Goal: Task Accomplishment & Management: Manage account settings

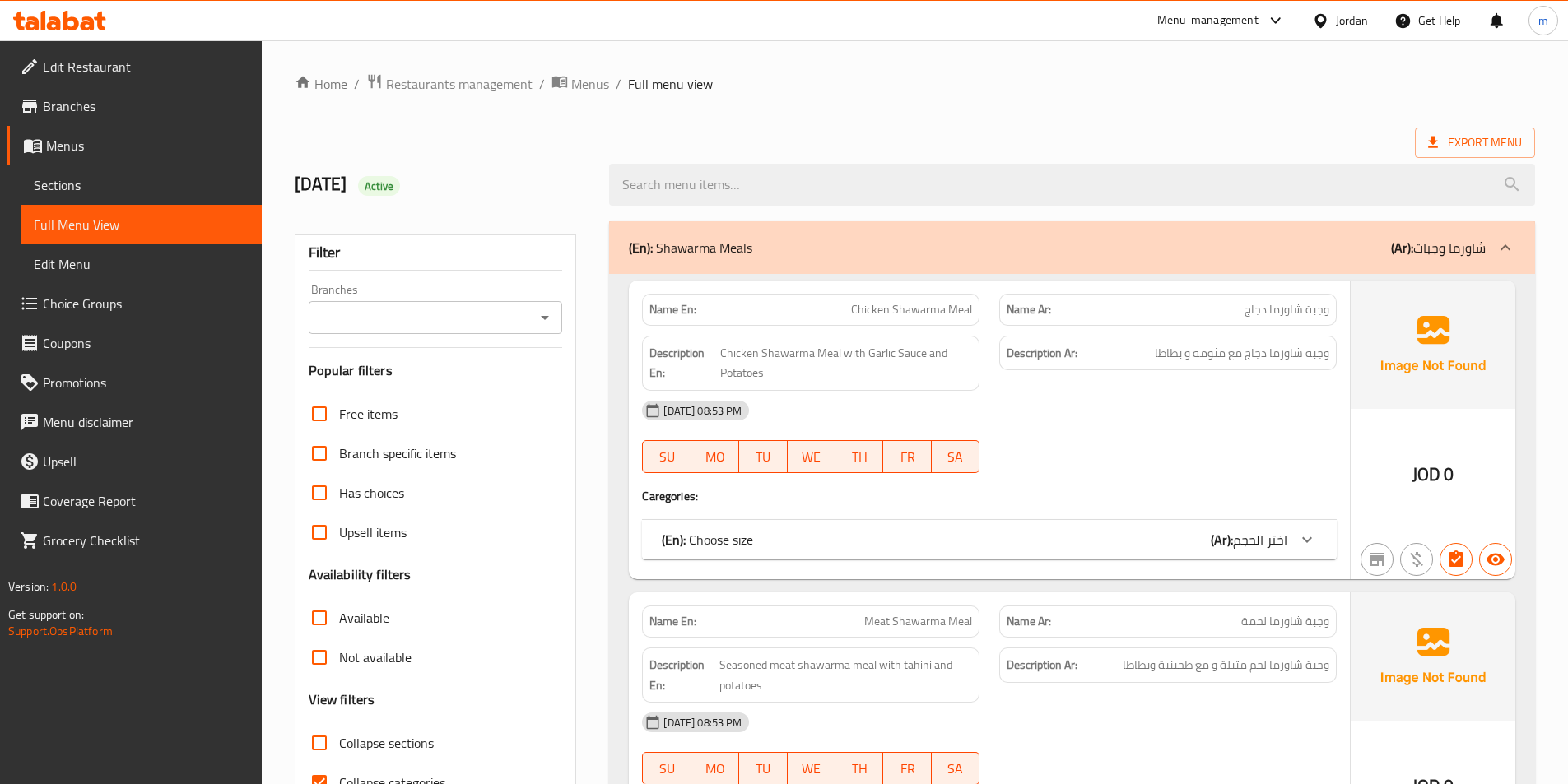
click at [1226, 14] on div "Menu-management" at bounding box center [1207, 20] width 101 height 20
click at [1321, 20] on icon at bounding box center [1320, 21] width 17 height 17
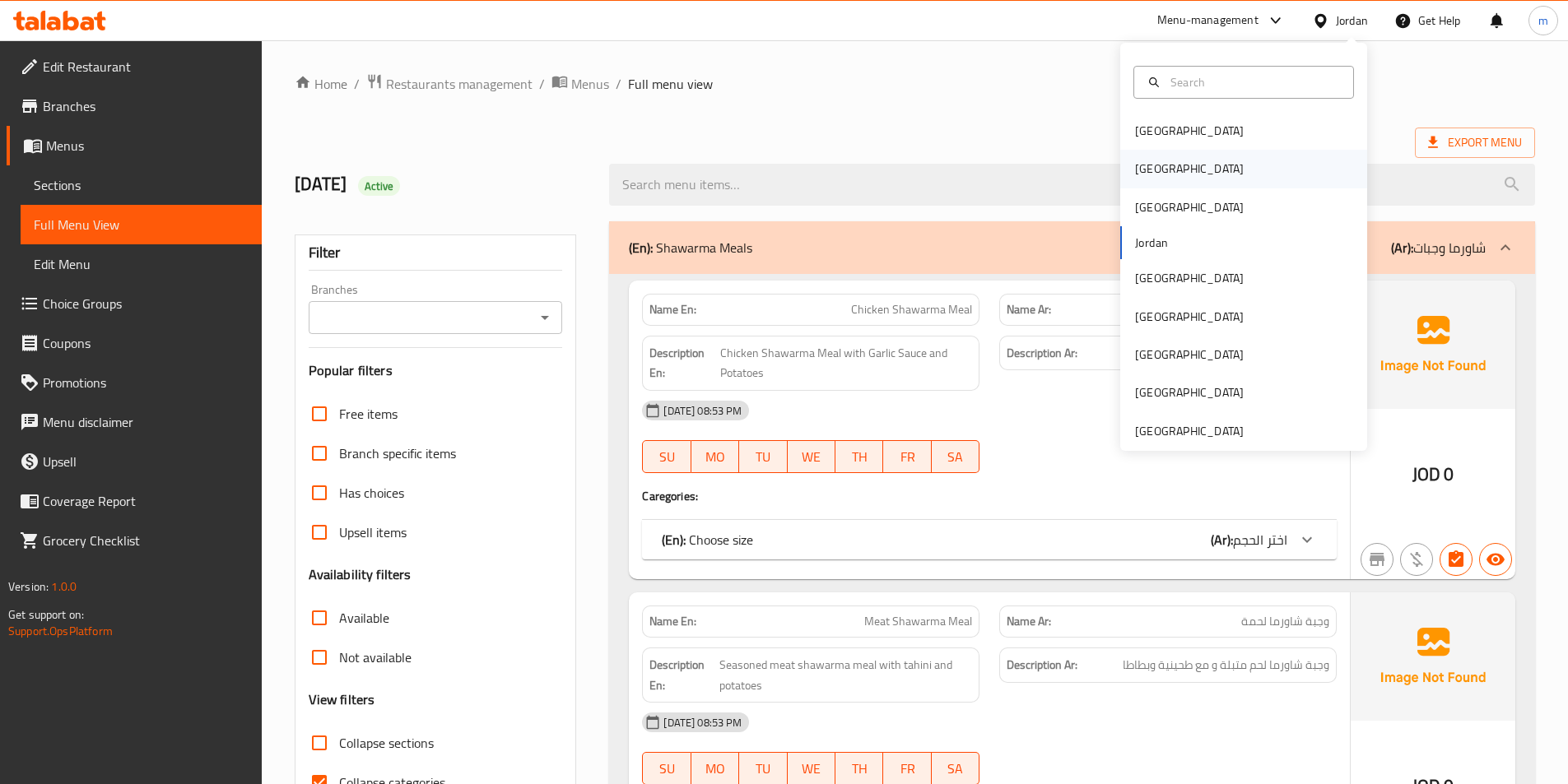
click at [1176, 168] on div "[GEOGRAPHIC_DATA]" at bounding box center [1244, 168] width 247 height 38
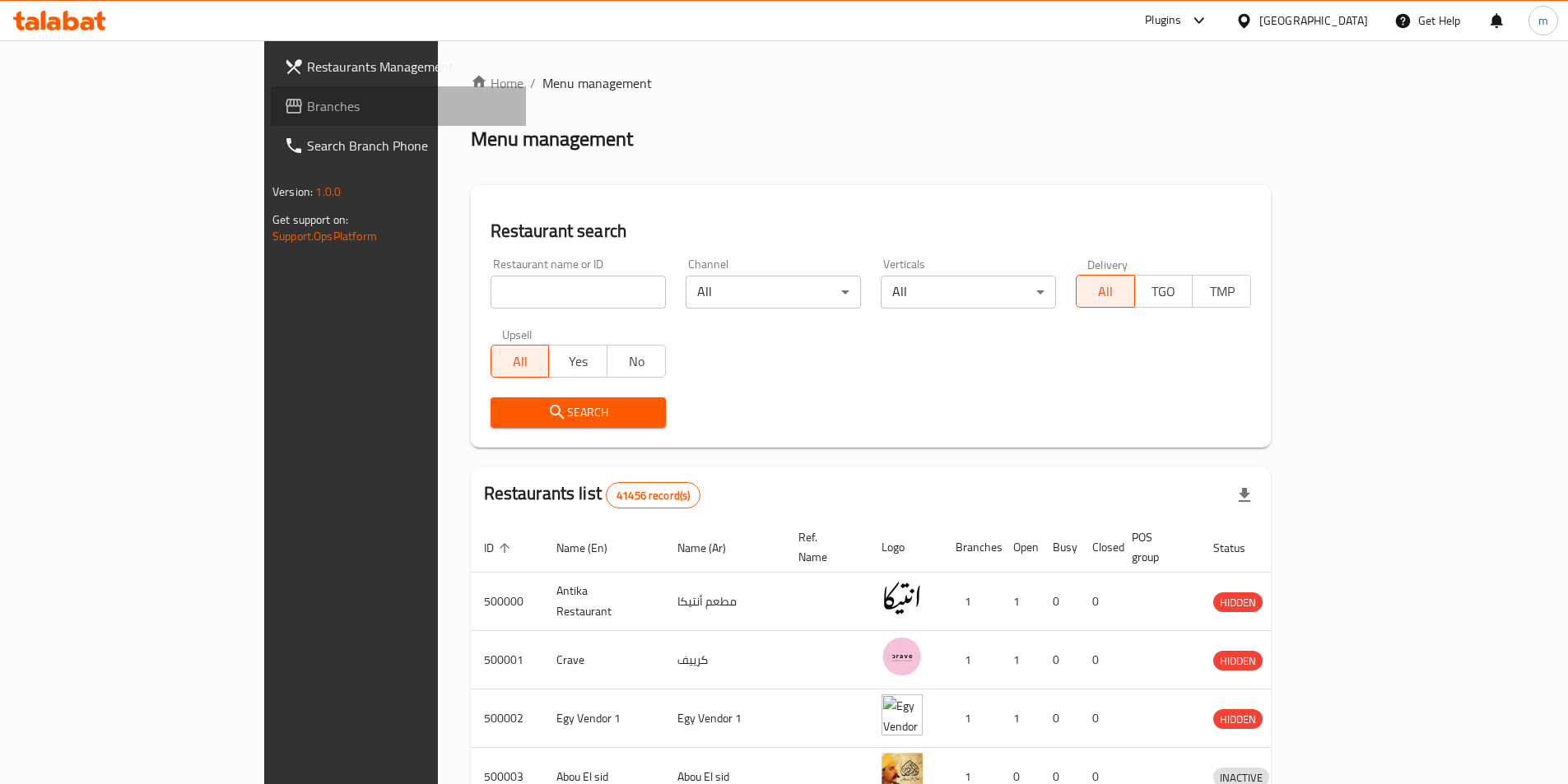
click at [307, 113] on span "Branches" at bounding box center [410, 105] width 206 height 20
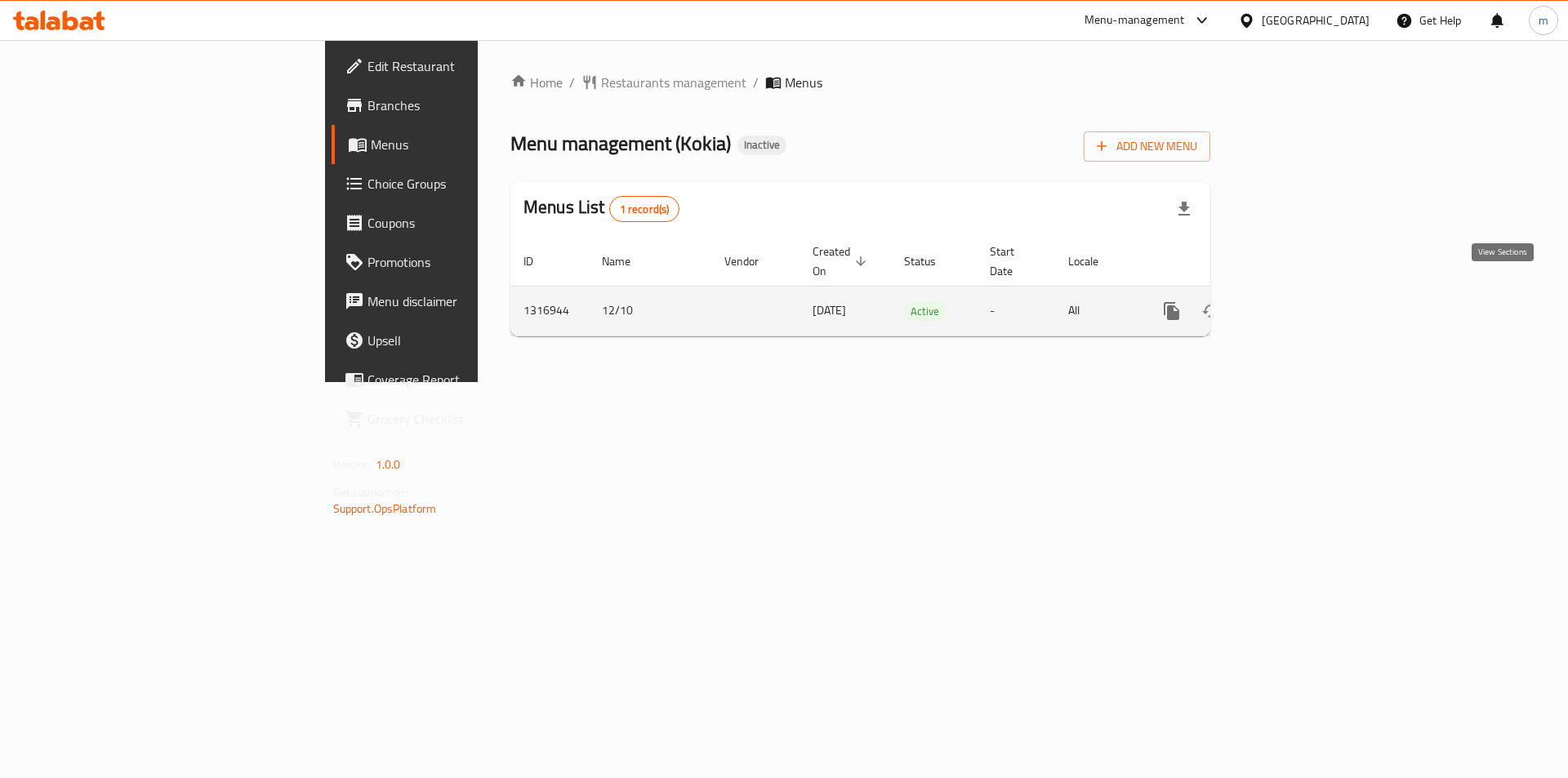
click at [1296, 304] on icon "enhanced table" at bounding box center [1289, 311] width 14 height 14
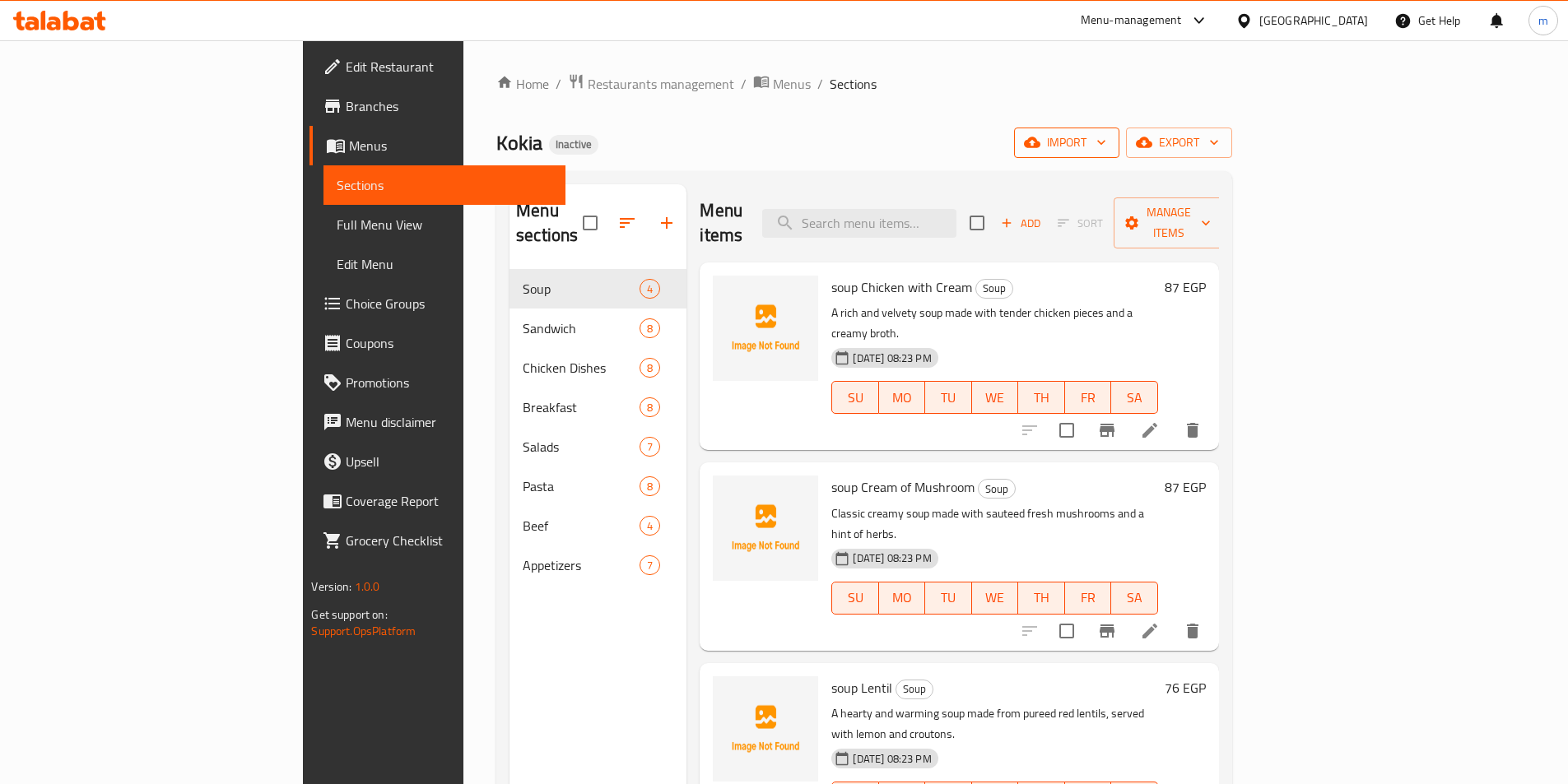
click at [1106, 141] on span "import" at bounding box center [1066, 143] width 79 height 20
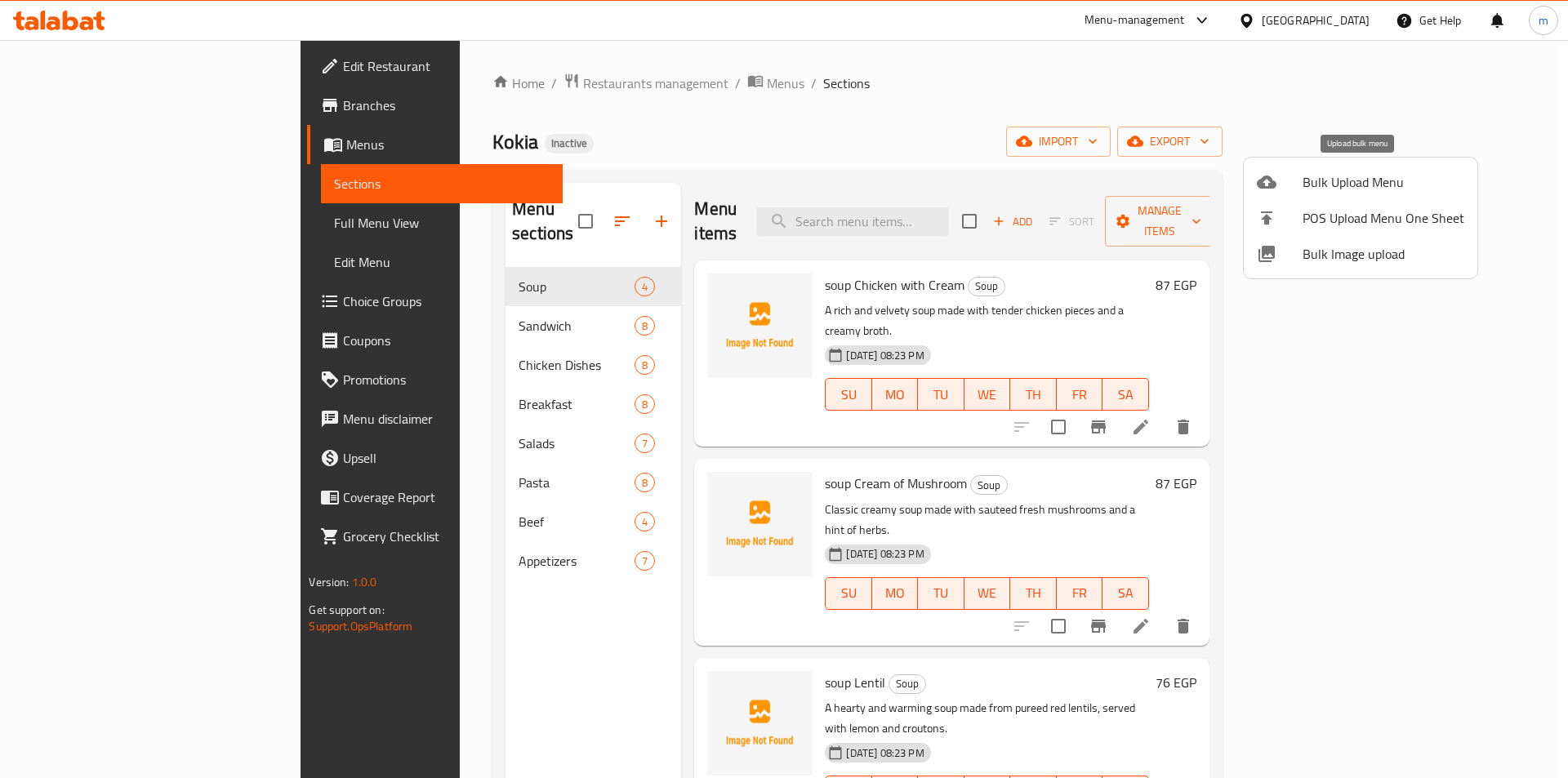
click at [1342, 182] on span "Bulk Upload Menu" at bounding box center [1383, 181] width 162 height 19
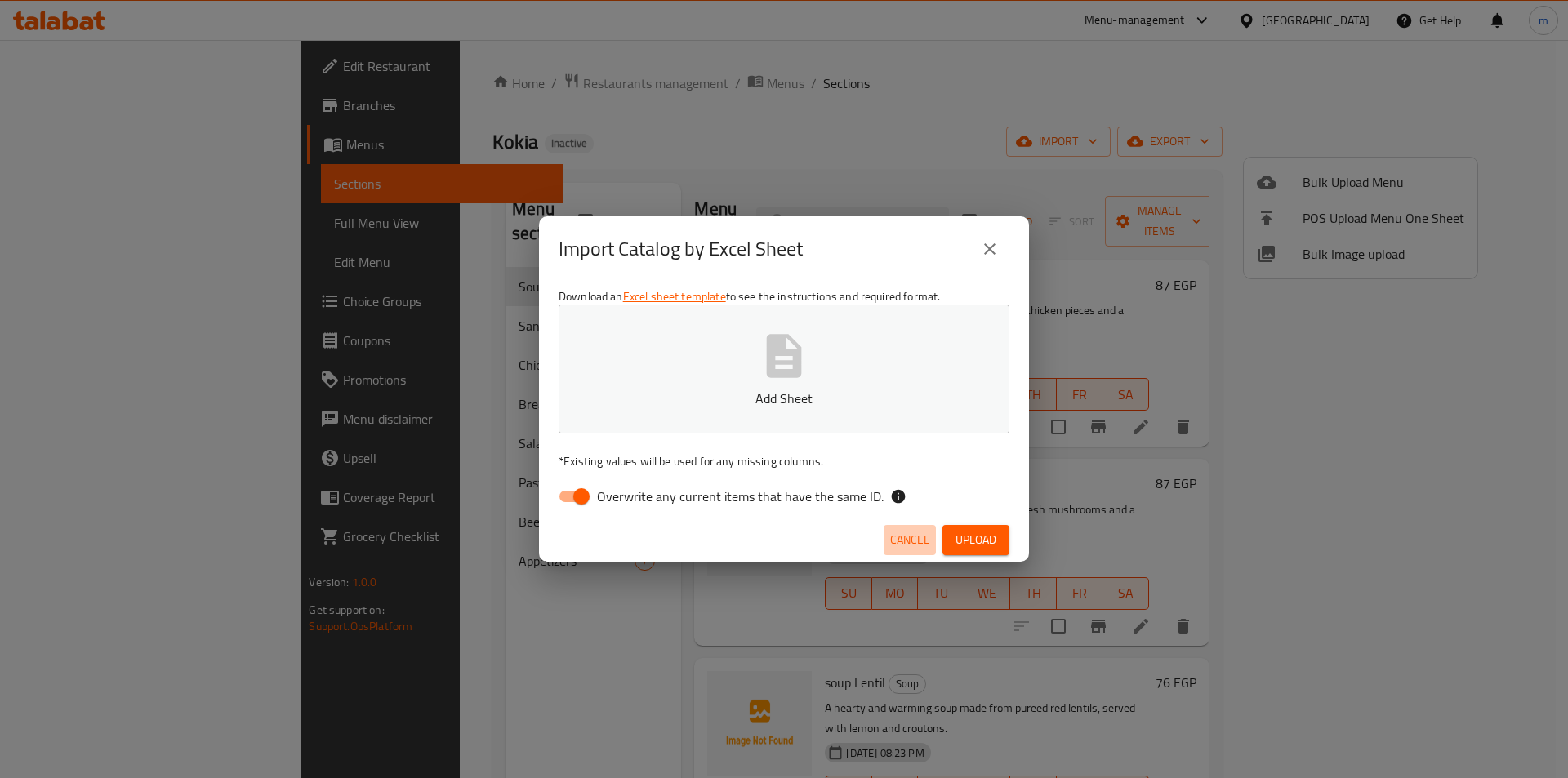
click at [898, 527] on button "Cancel" at bounding box center [910, 540] width 52 height 30
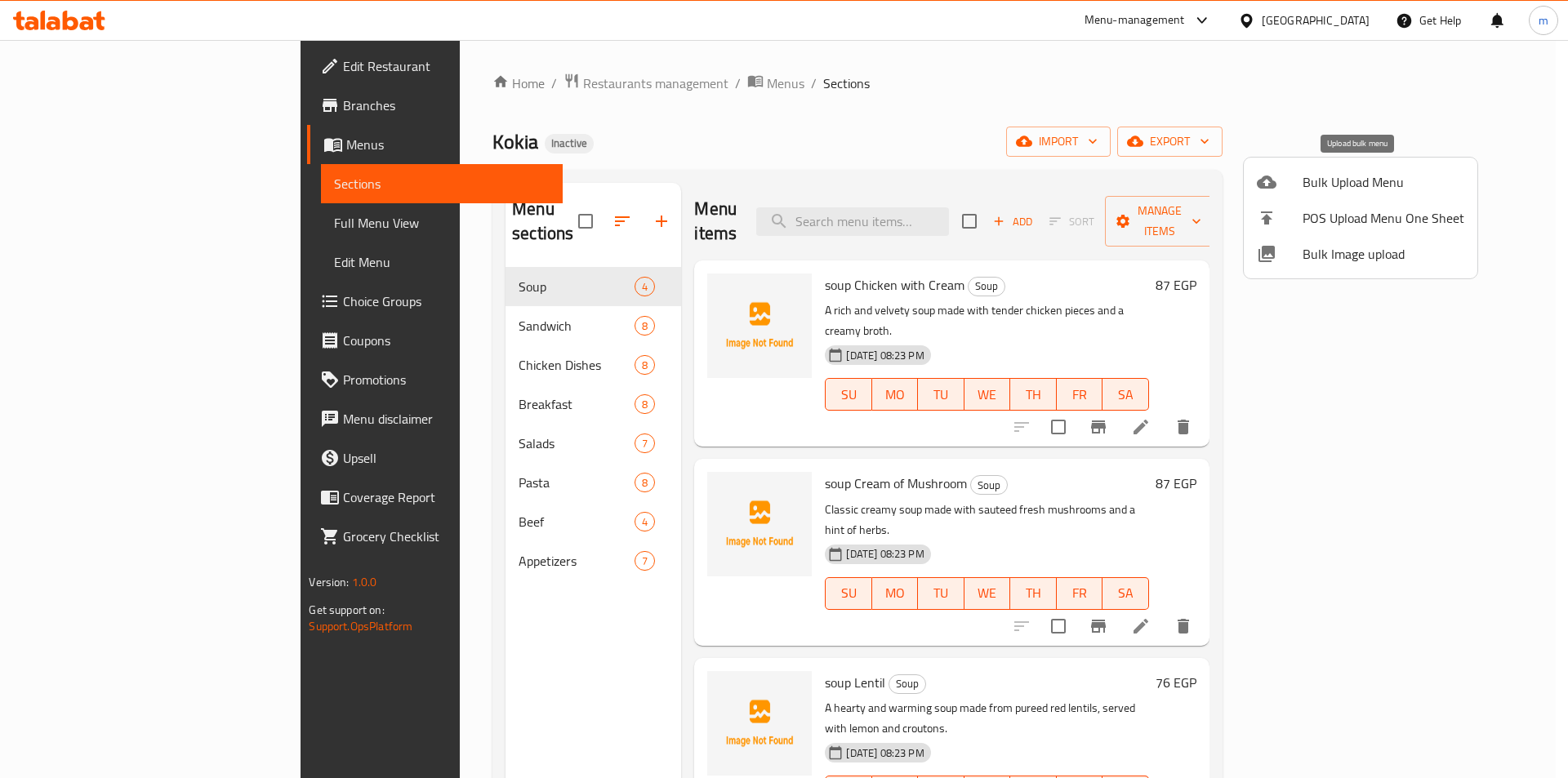
click at [1366, 176] on span "Bulk Upload Menu" at bounding box center [1383, 181] width 162 height 19
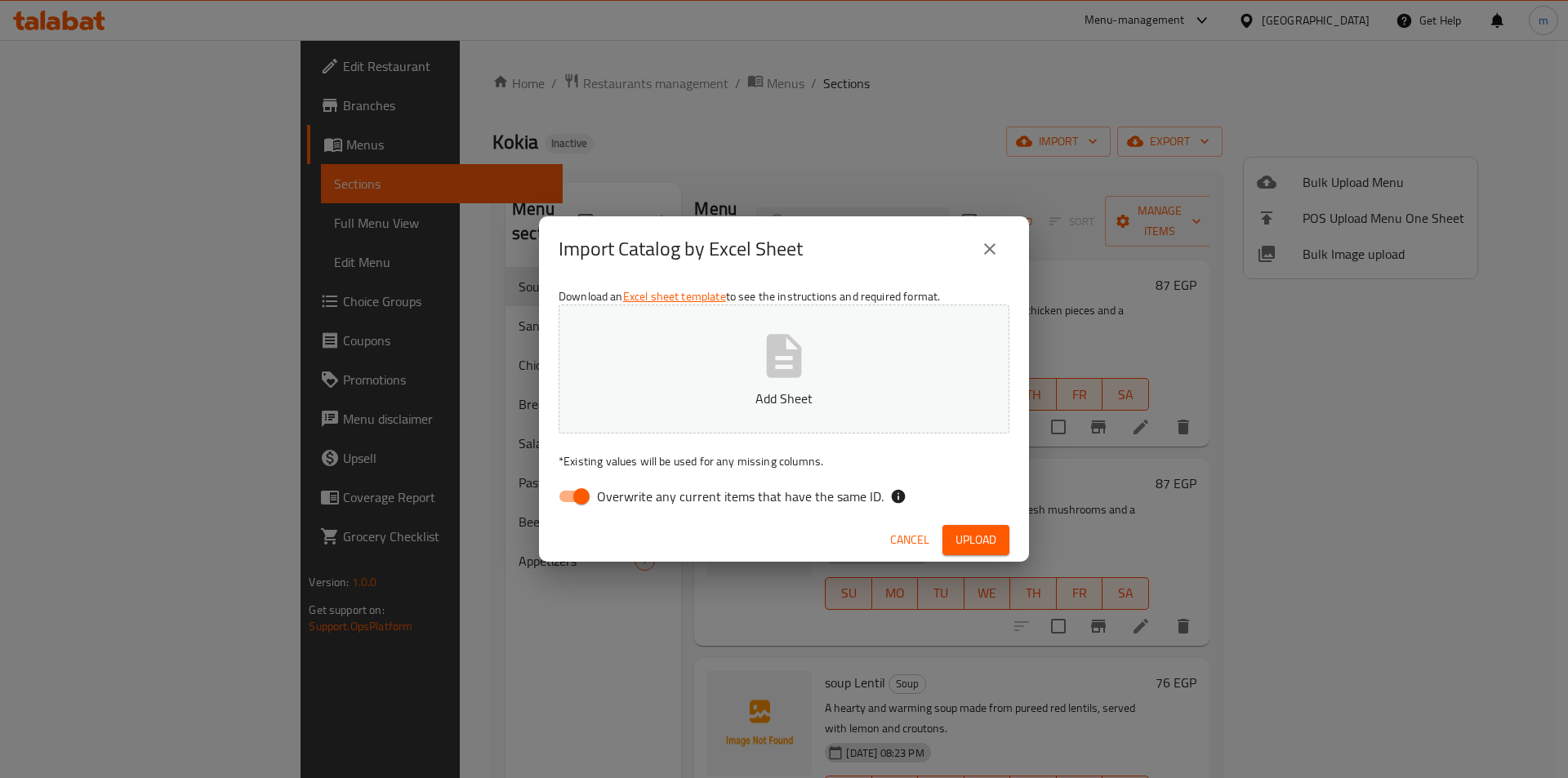
click at [548, 500] on div "Download an Excel sheet template to see the instructions and required format. A…" at bounding box center [784, 400] width 489 height 237
click at [603, 493] on span "Overwrite any current items that have the same ID." at bounding box center [740, 496] width 287 height 19
click at [603, 493] on input "Overwrite any current items that have the same ID." at bounding box center [581, 496] width 93 height 31
checkbox input "false"
click at [711, 391] on p "Add Sheet" at bounding box center [784, 398] width 400 height 19
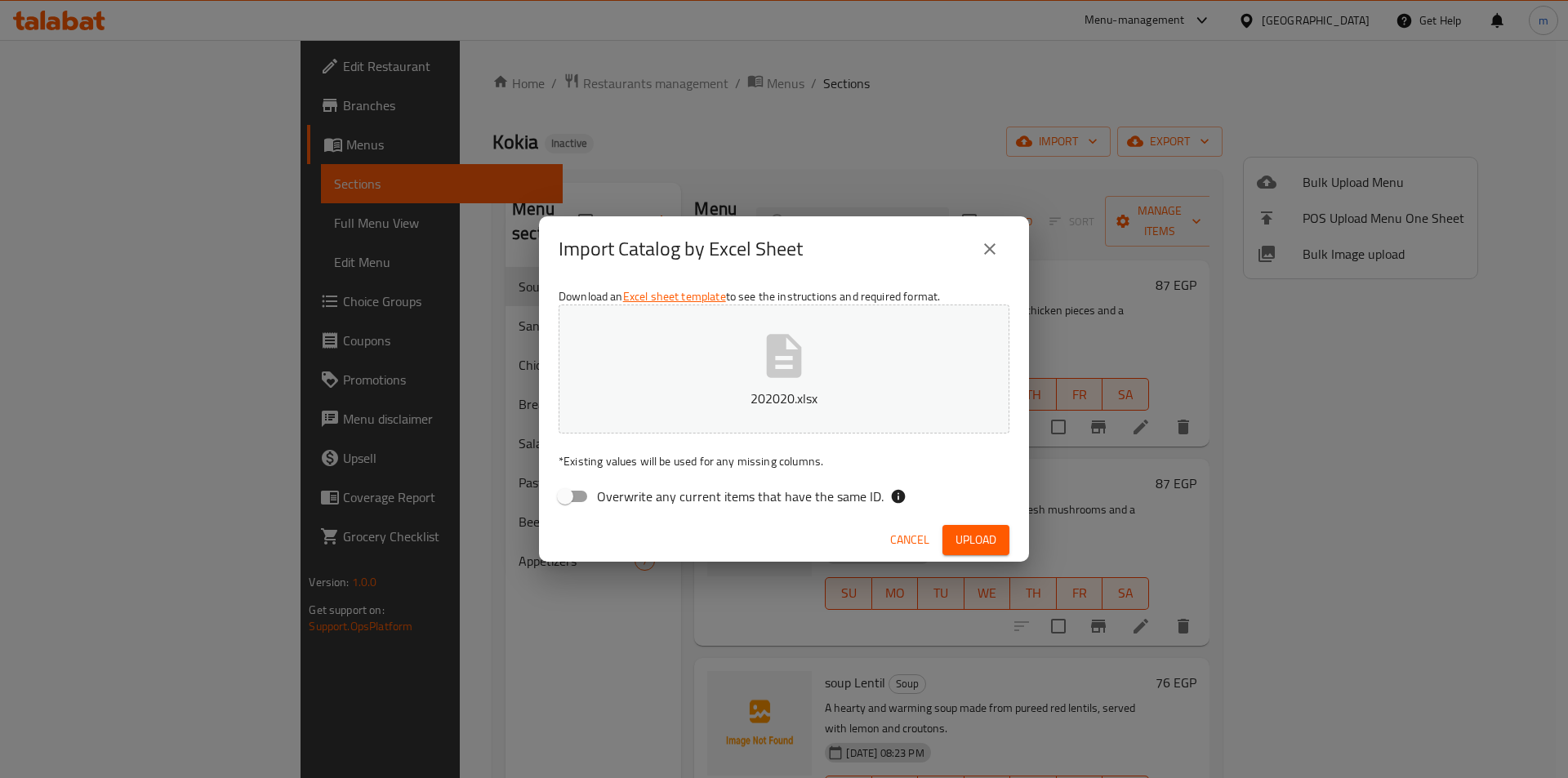
click at [982, 541] on span "Upload" at bounding box center [976, 540] width 41 height 20
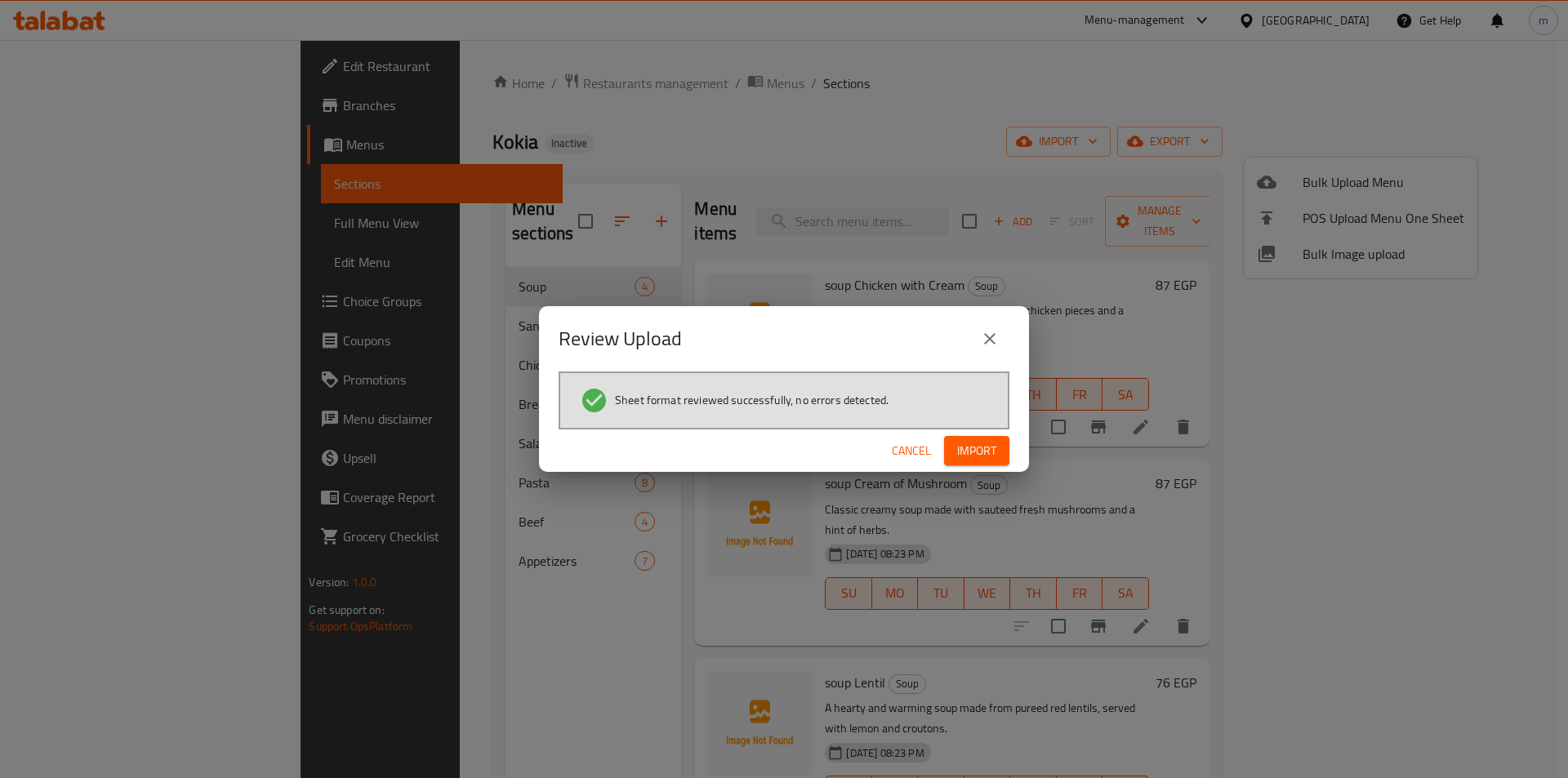
click at [967, 451] on span "Import" at bounding box center [976, 451] width 39 height 20
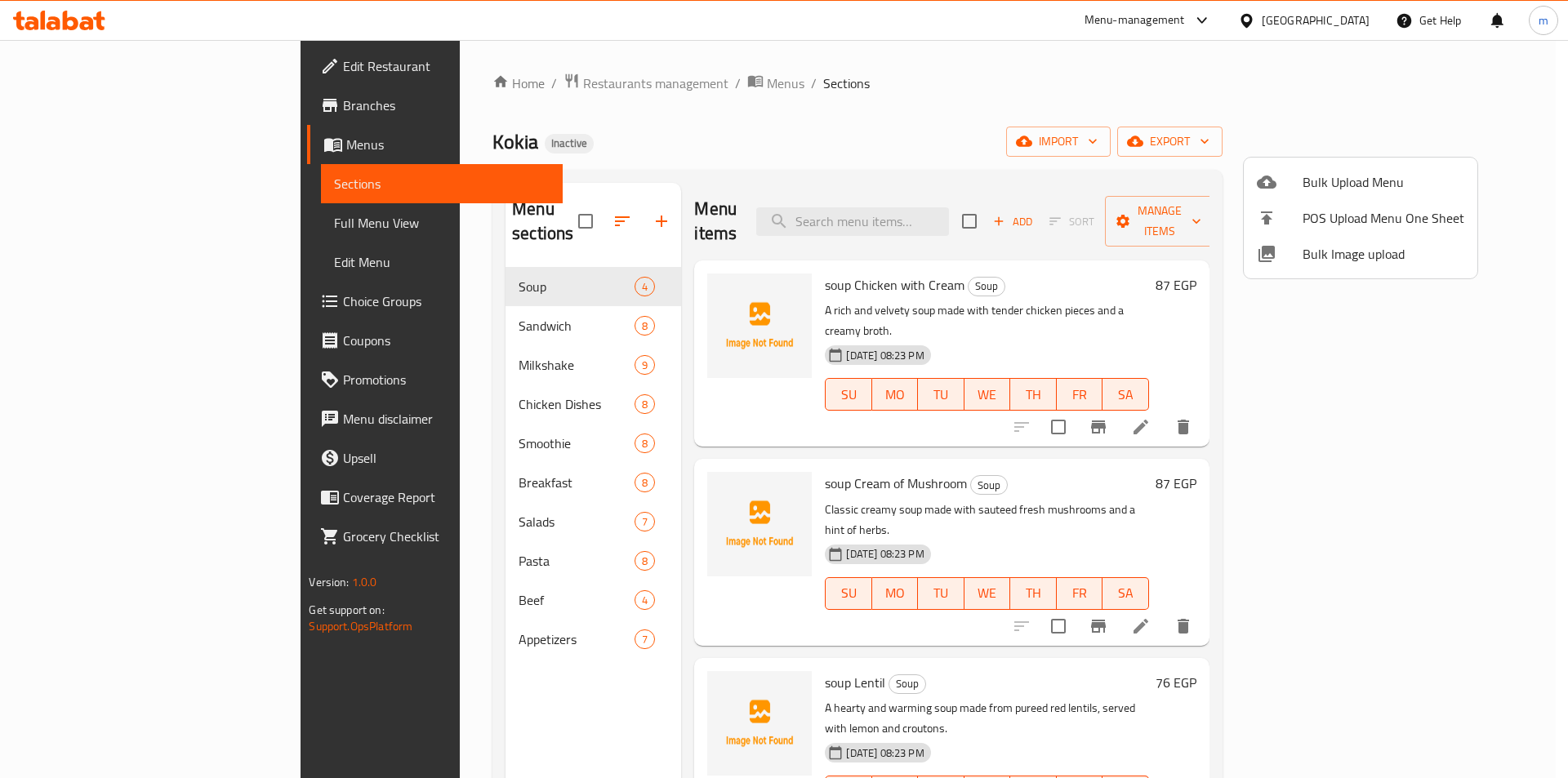
click at [132, 220] on div at bounding box center [784, 389] width 1568 height 778
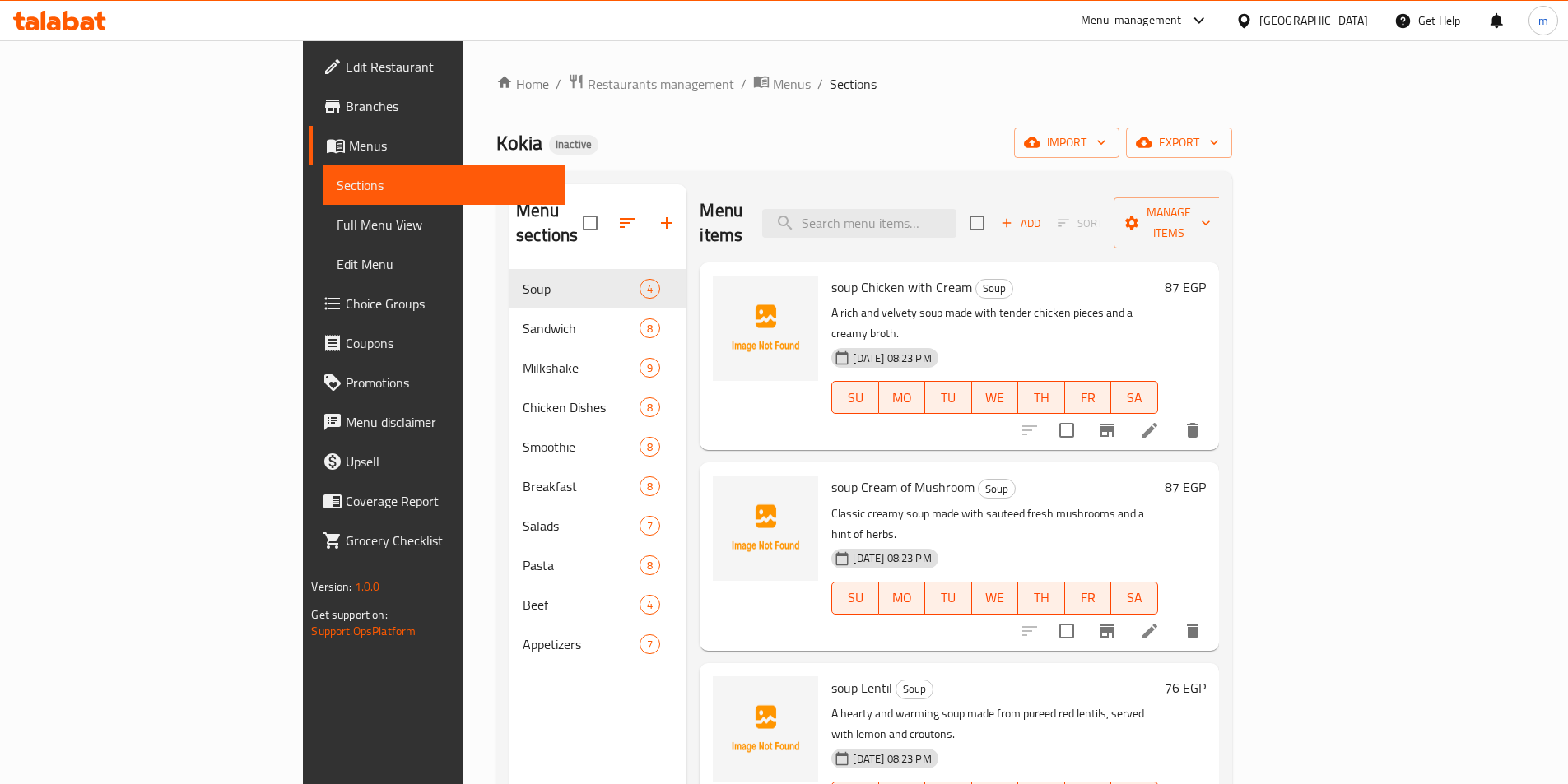
click at [337, 222] on span "Full Menu View" at bounding box center [444, 224] width 215 height 20
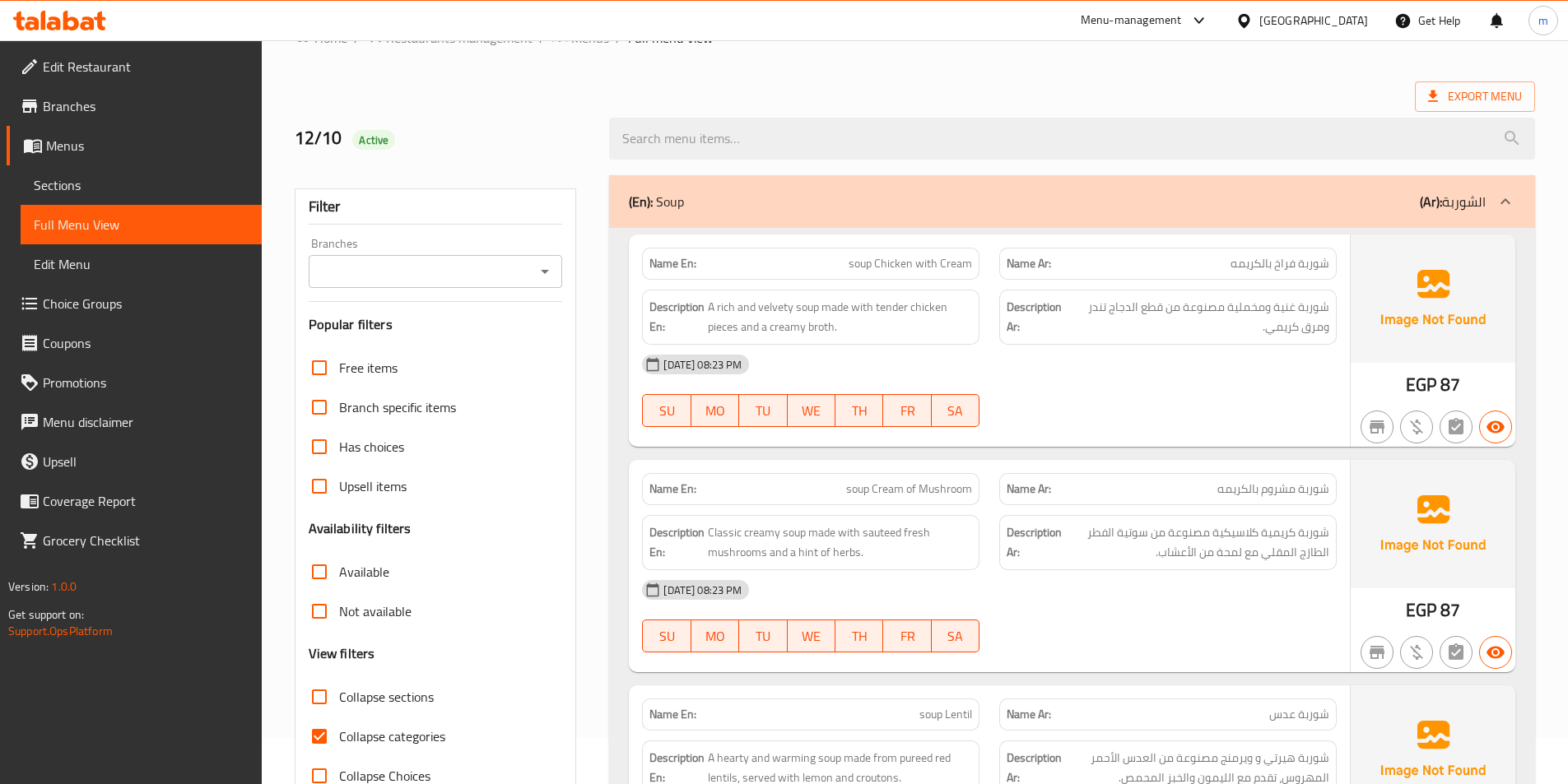
scroll to position [164, 0]
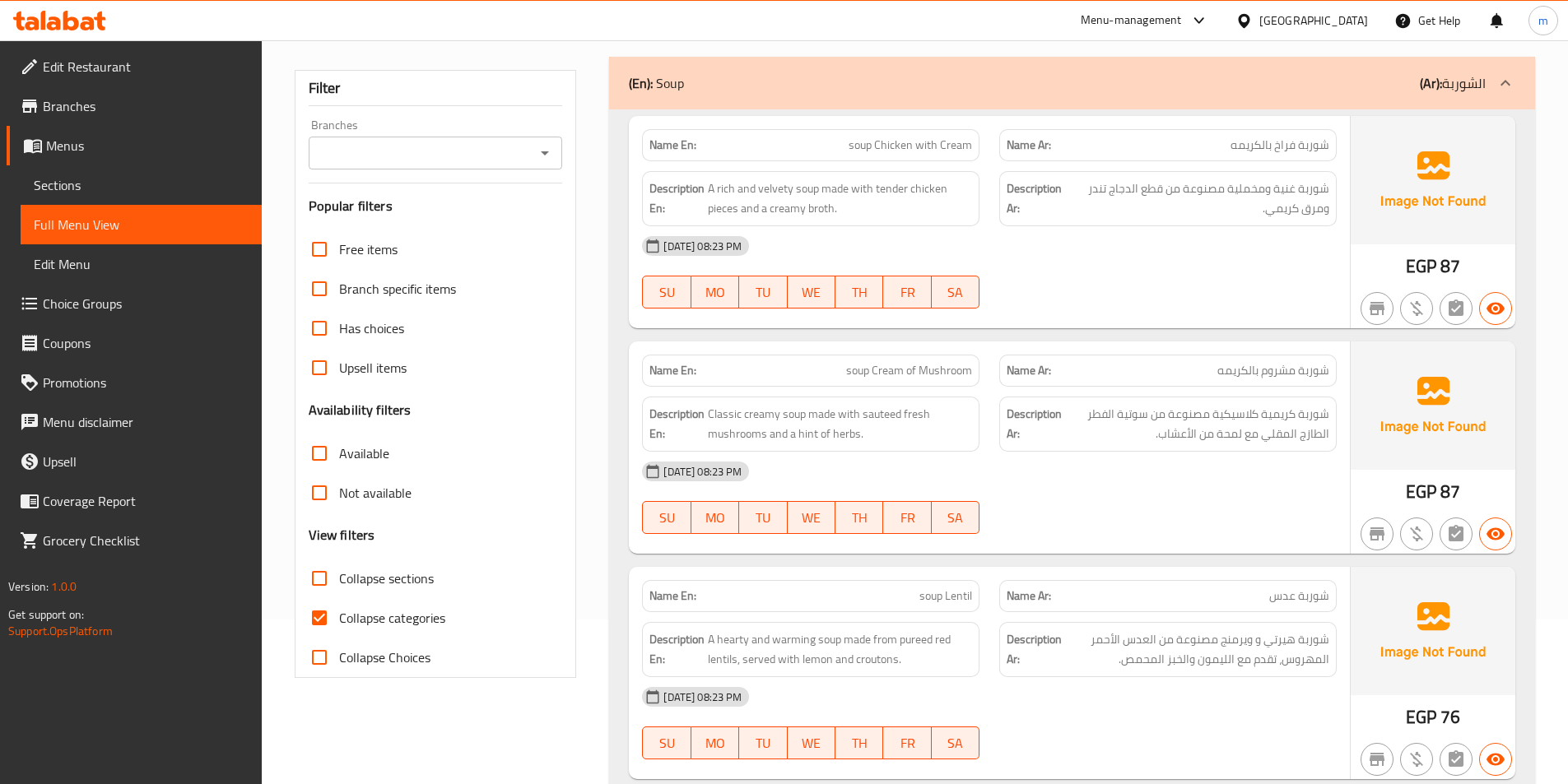
click at [382, 616] on span "Collapse categories" at bounding box center [392, 617] width 106 height 20
click at [339, 616] on input "Collapse categories" at bounding box center [319, 617] width 39 height 39
checkbox input "false"
click at [404, 579] on span "Collapse sections" at bounding box center [386, 578] width 94 height 20
click at [339, 579] on input "Collapse sections" at bounding box center [319, 578] width 39 height 39
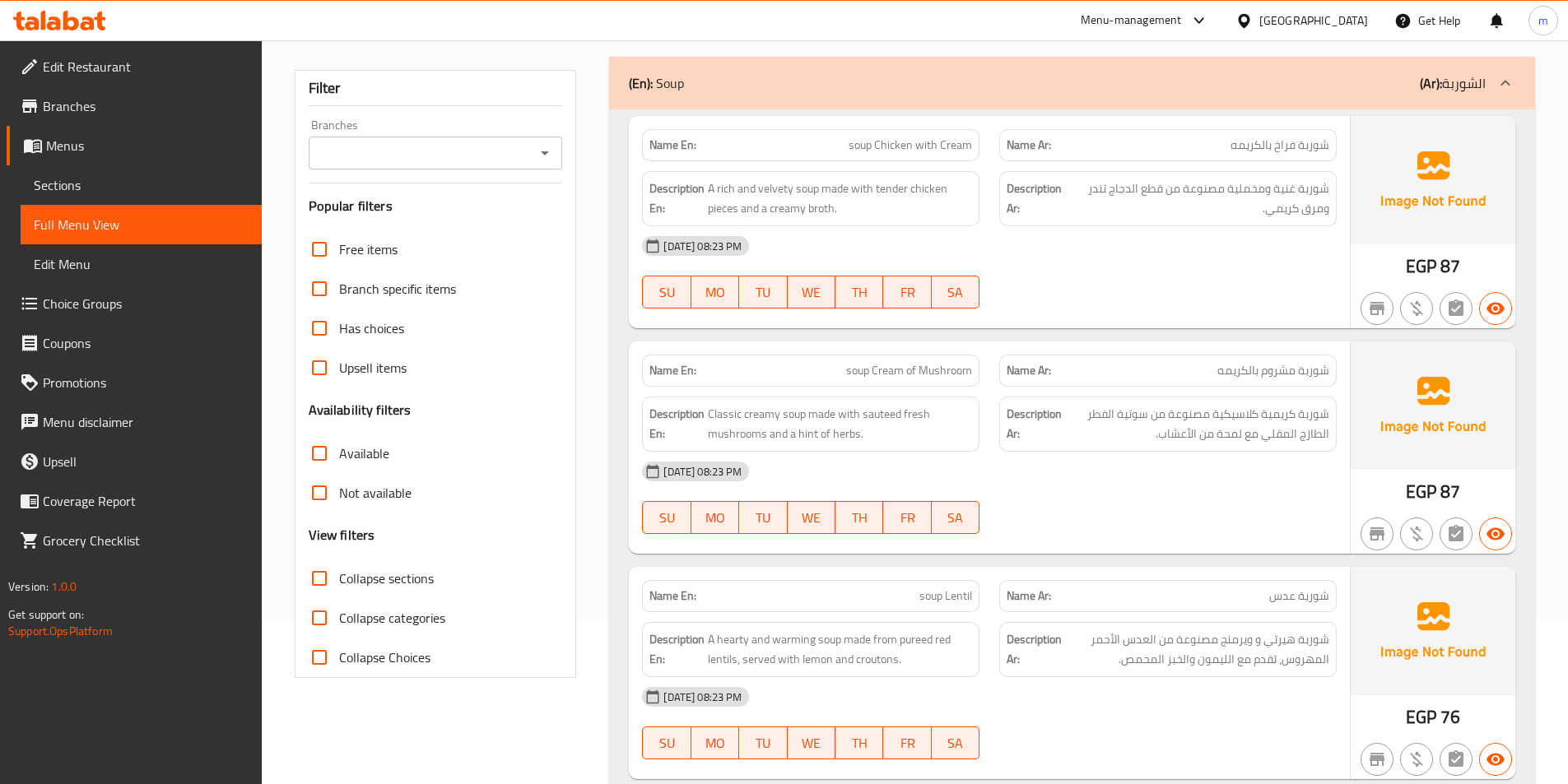
checkbox input "true"
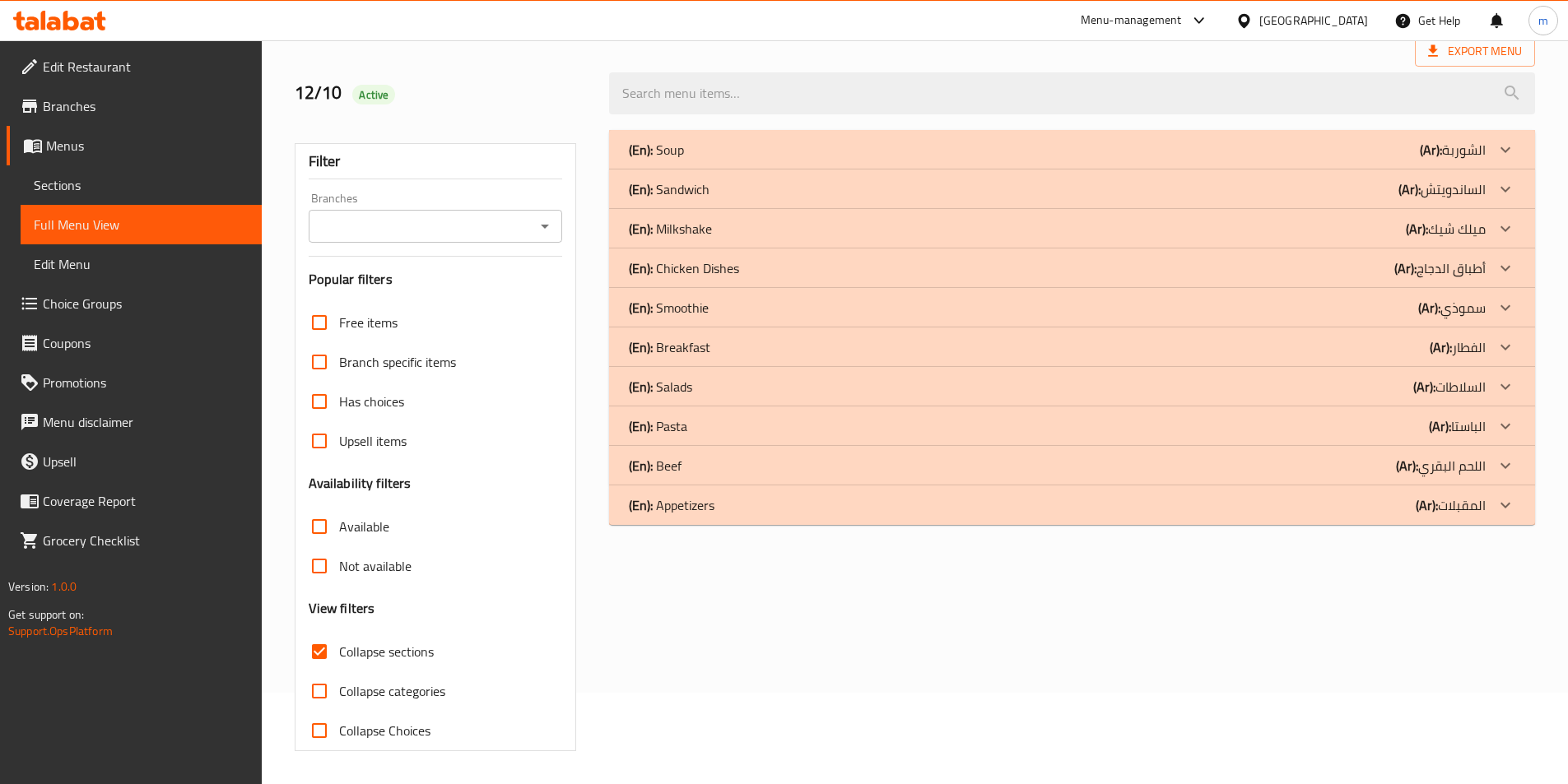
scroll to position [91, 0]
drag, startPoint x: 1498, startPoint y: 149, endPoint x: 1498, endPoint y: 177, distance: 28.0
click at [1498, 149] on icon at bounding box center [1505, 149] width 20 height 20
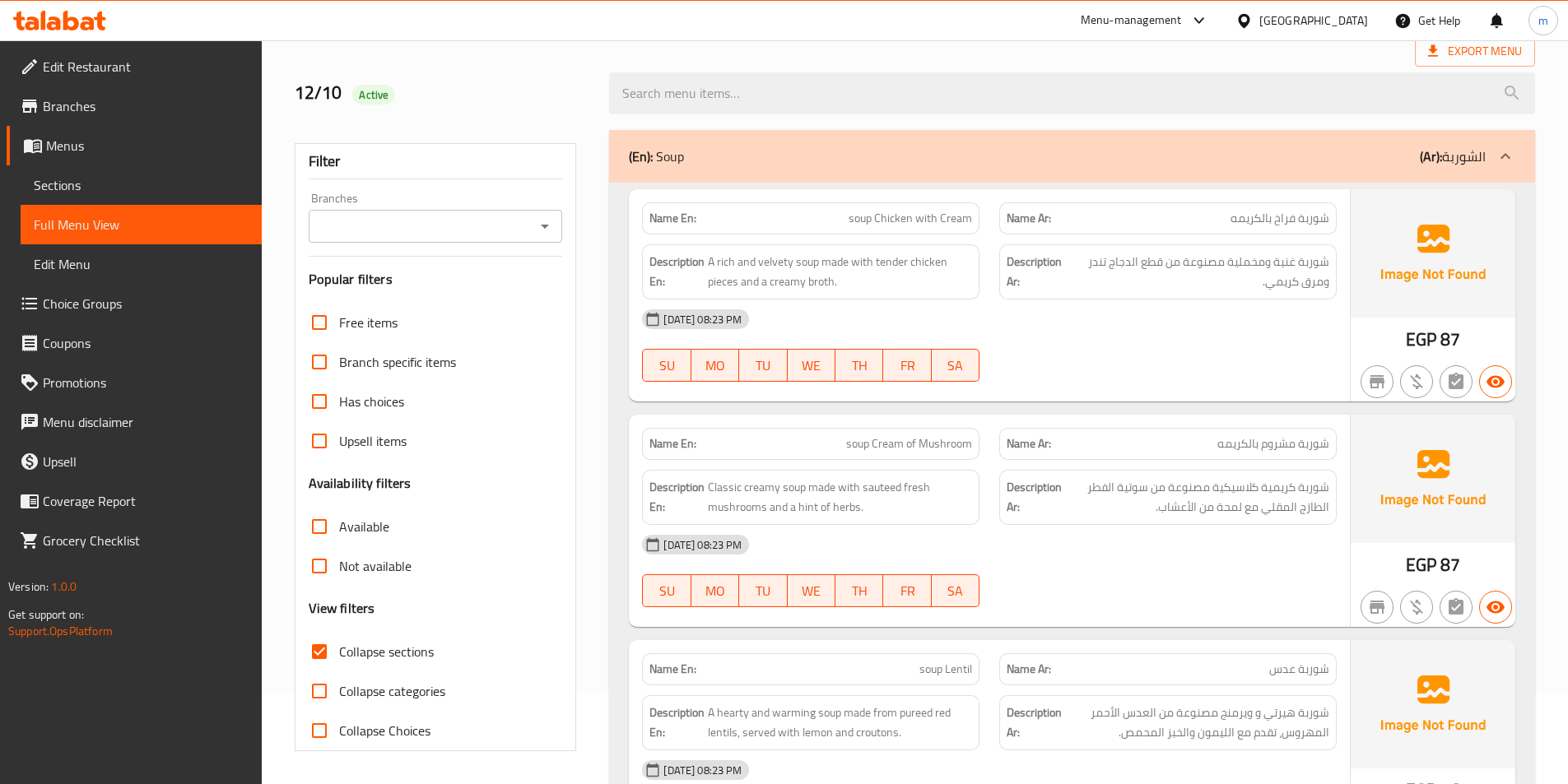
click at [1501, 165] on icon at bounding box center [1505, 156] width 20 height 20
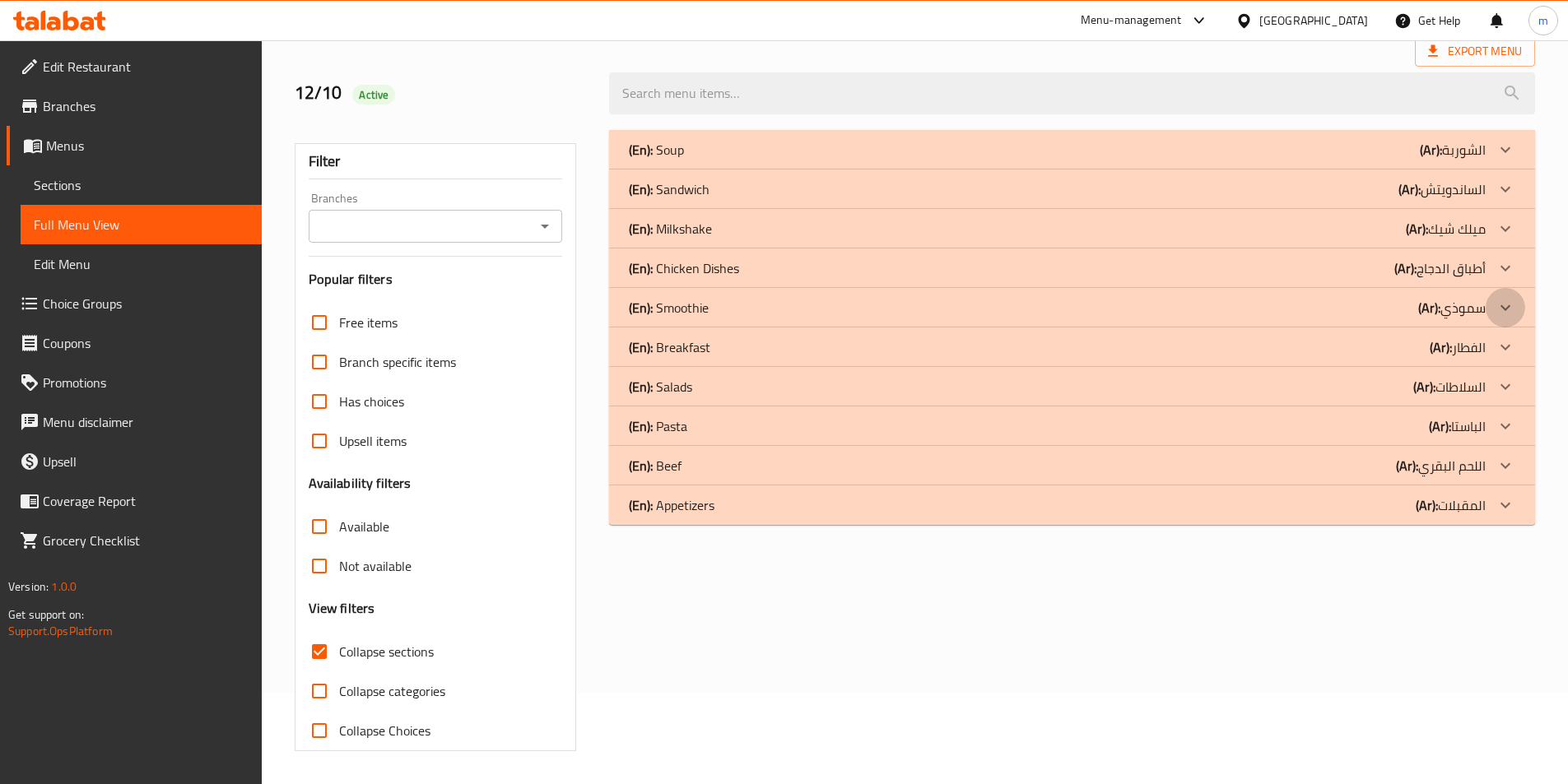
click at [1496, 296] on div at bounding box center [1505, 308] width 39 height 39
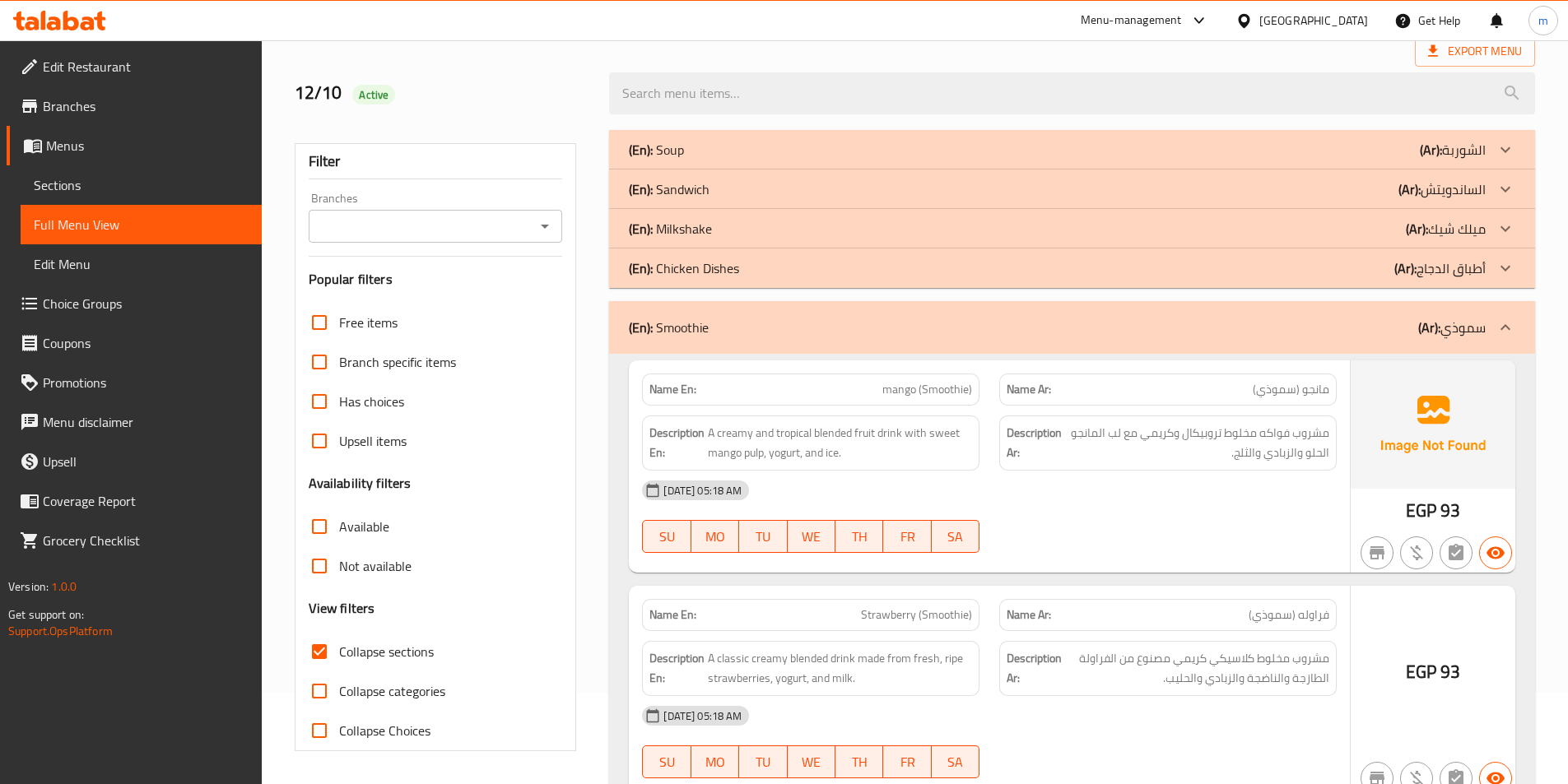
click at [1510, 219] on icon at bounding box center [1505, 228] width 20 height 20
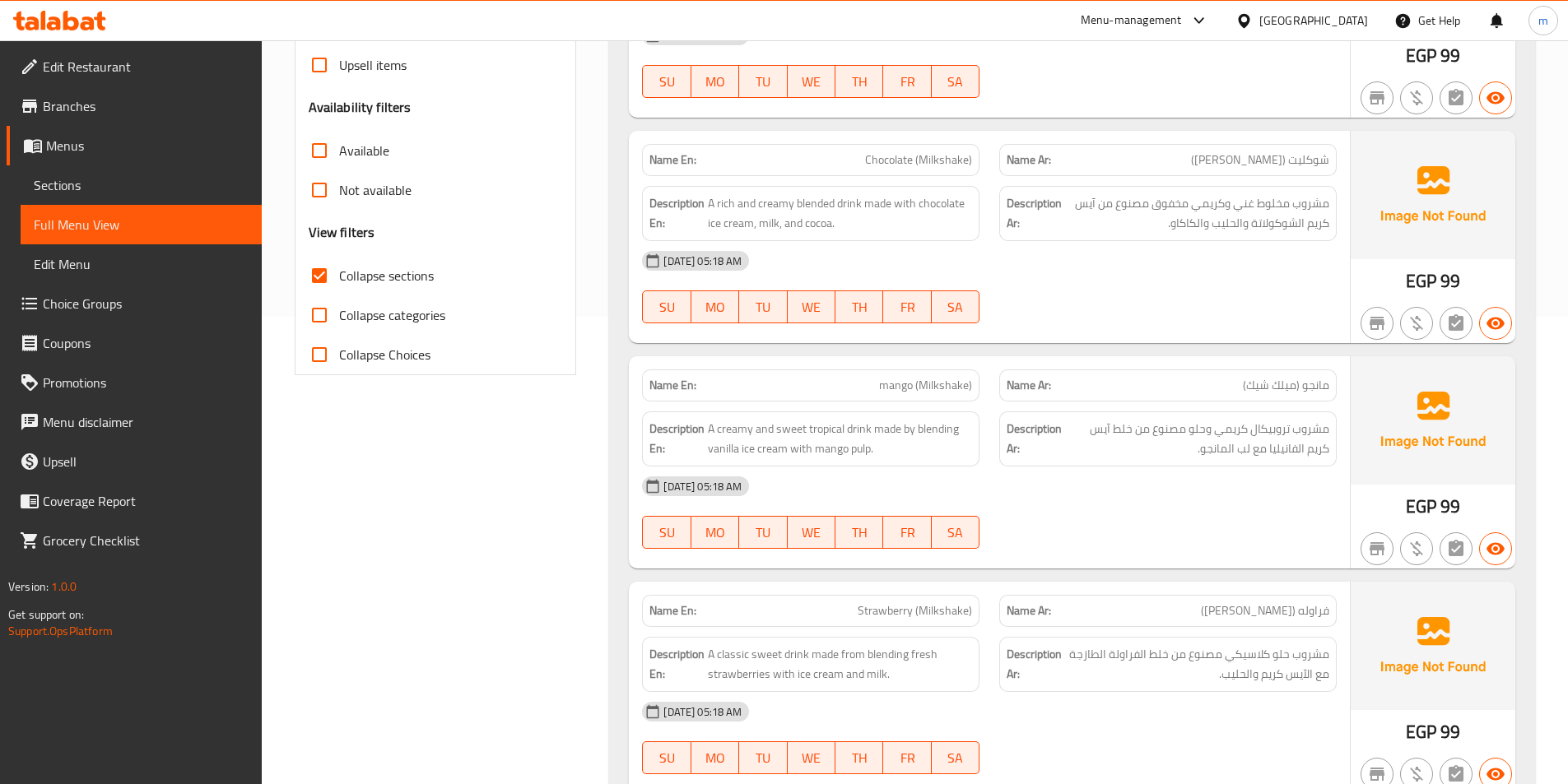
scroll to position [0, 0]
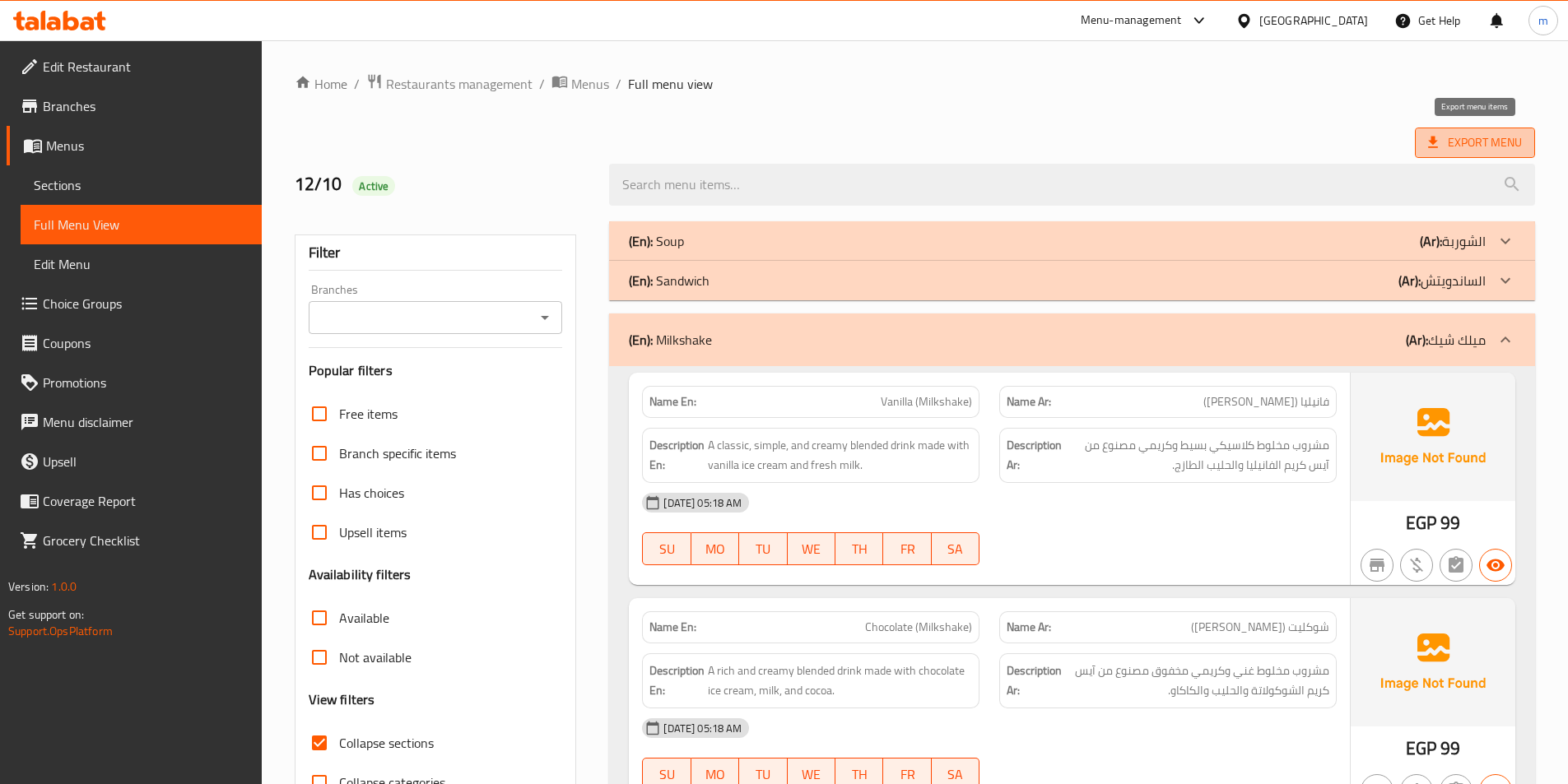
click at [1479, 142] on span "Export Menu" at bounding box center [1475, 143] width 94 height 20
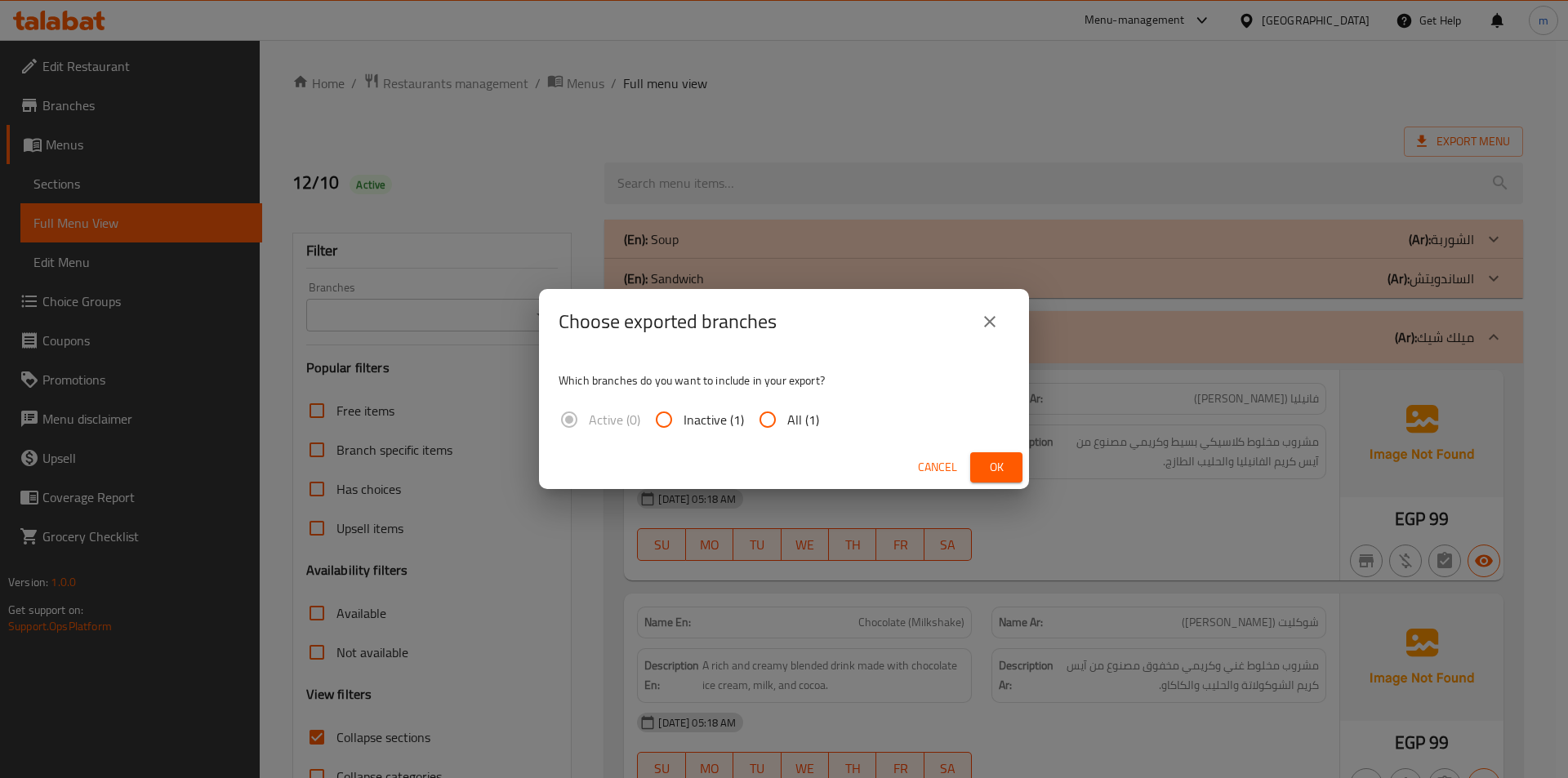
click at [803, 421] on span "All (1)" at bounding box center [803, 419] width 32 height 19
click at [787, 421] on input "All (1)" at bounding box center [767, 419] width 39 height 39
radio input "true"
click at [986, 469] on span "Ok" at bounding box center [996, 467] width 26 height 20
